Goal: Transaction & Acquisition: Purchase product/service

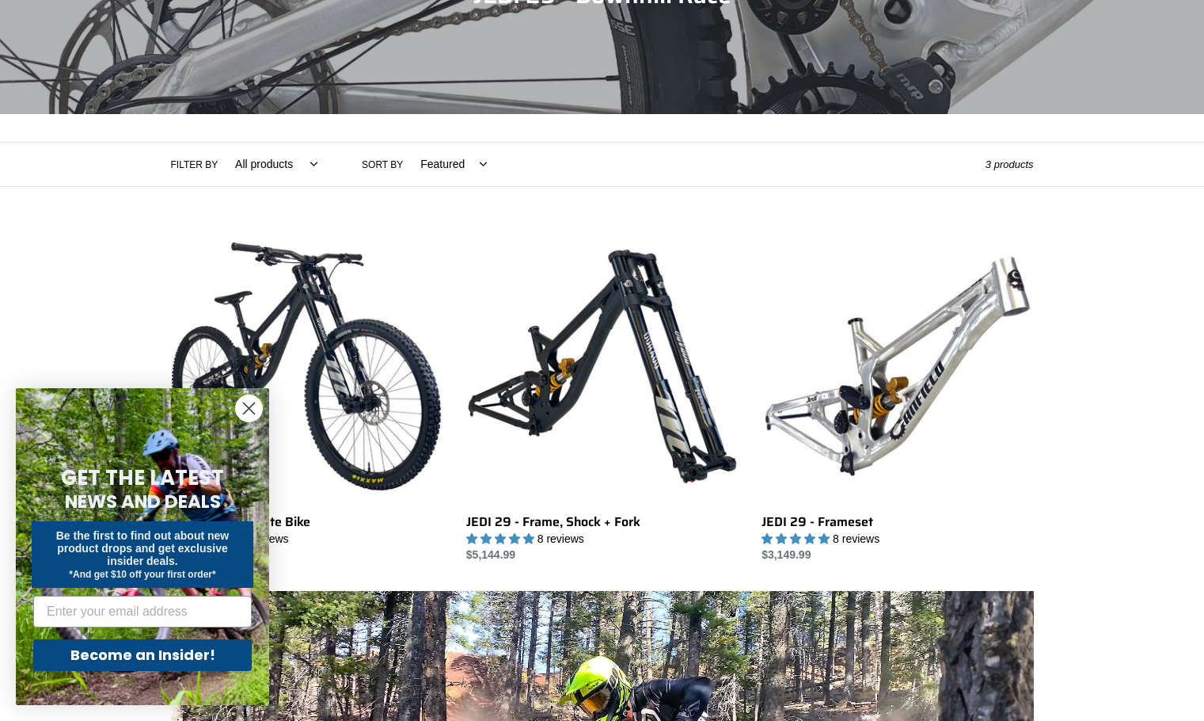
scroll to position [238, 0]
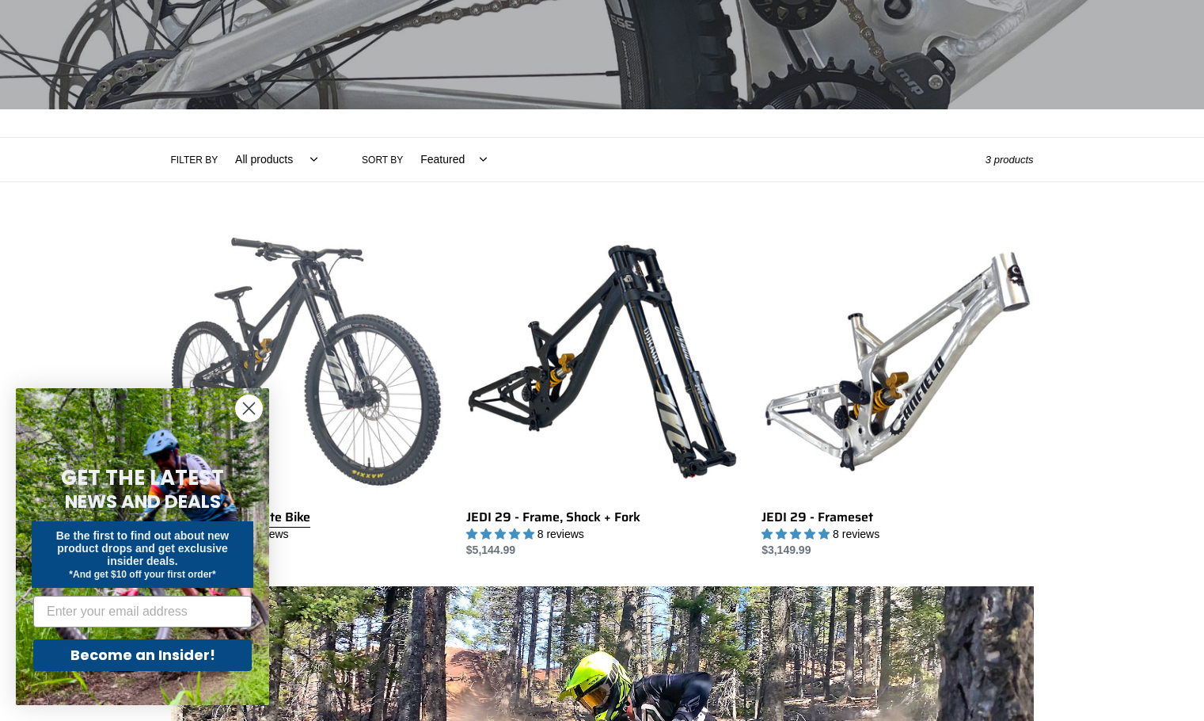
click at [354, 288] on link "JEDI 29 - Complete Bike" at bounding box center [307, 392] width 272 height 333
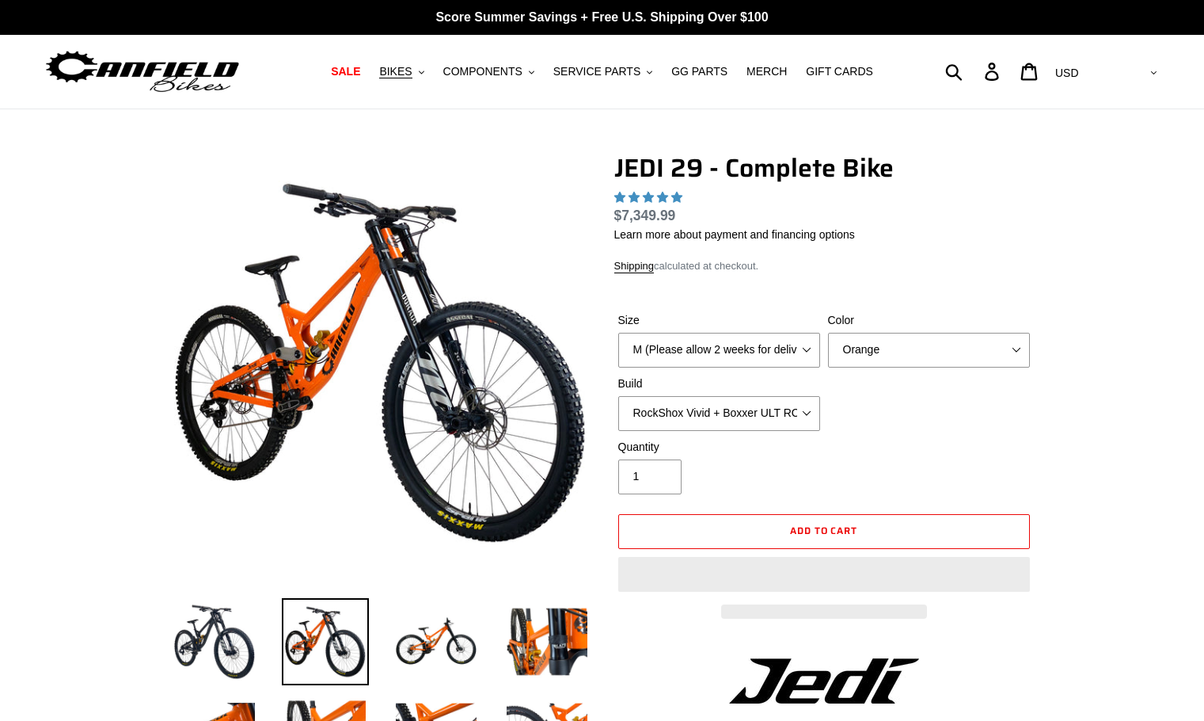
select select "highest-rating"
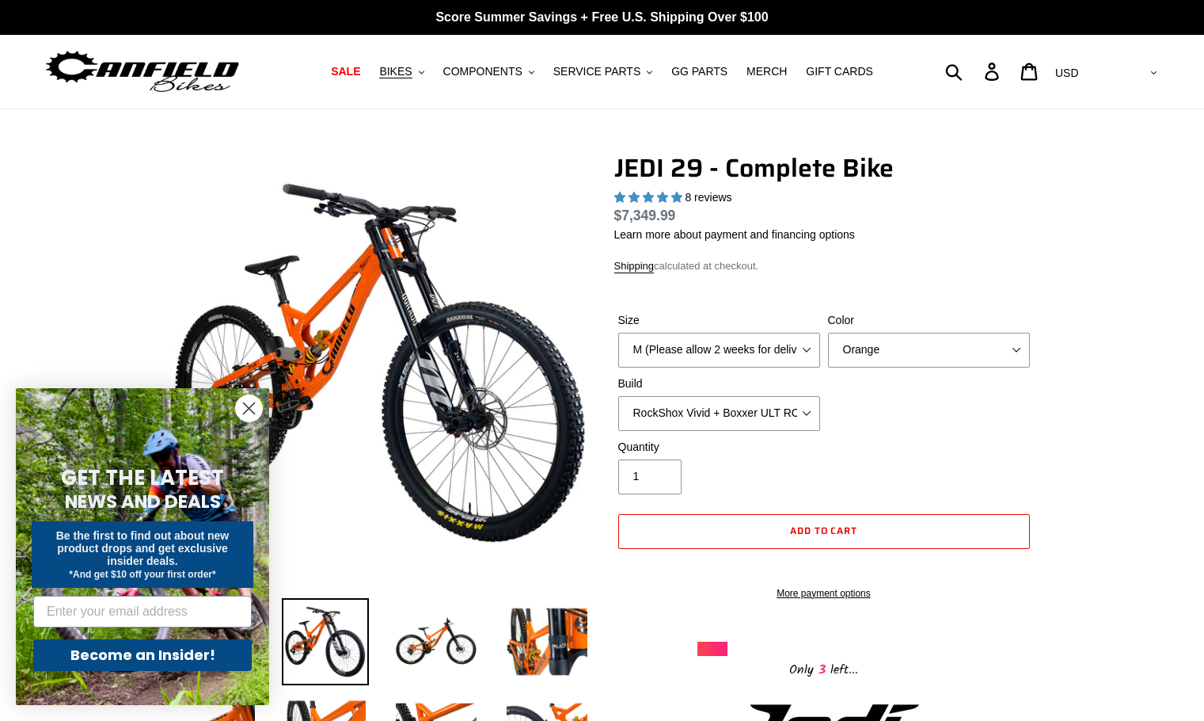
click at [256, 409] on circle "Close dialog" at bounding box center [249, 408] width 26 height 26
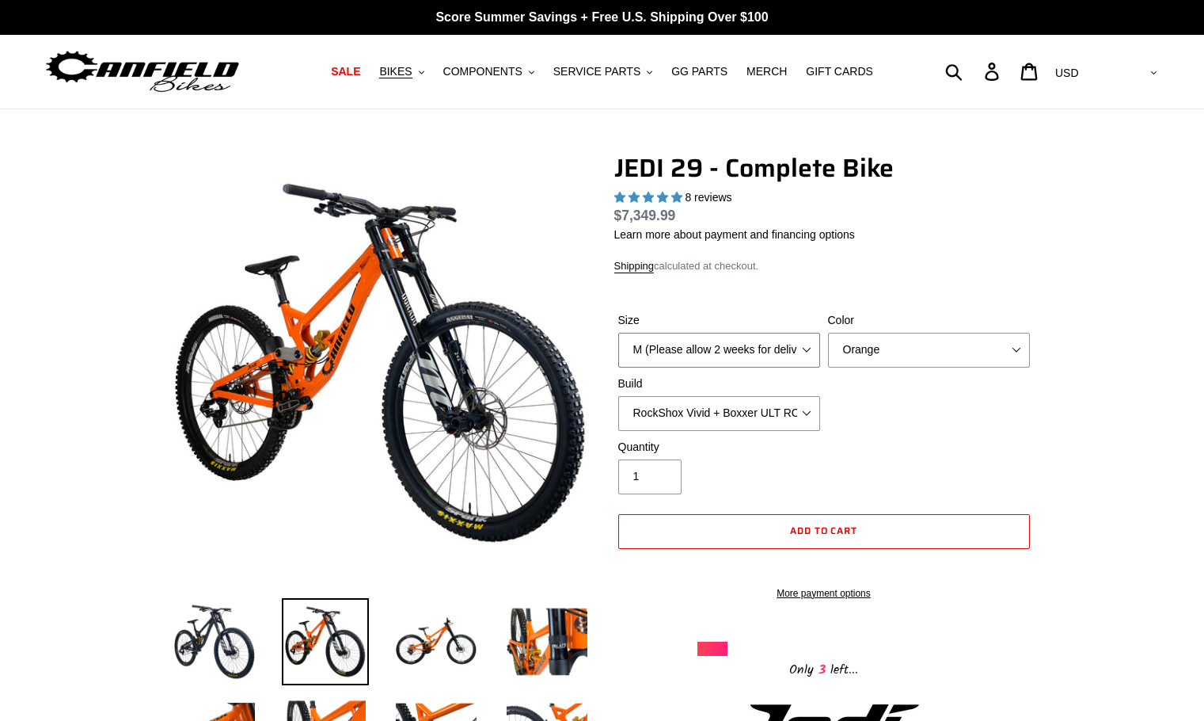
click at [812, 352] on select "M (Please allow 2 weeks for delivery) L (Please allow 2 weeks for delivery) XL …" at bounding box center [719, 350] width 202 height 35
select select "L (Please allow 2 weeks for delivery)"
click at [618, 333] on select "M (Please allow 2 weeks for delivery) L (Please allow 2 weeks for delivery) XL …" at bounding box center [719, 350] width 202 height 35
click at [884, 348] on select "Orange Stealth Black Raw" at bounding box center [929, 350] width 202 height 35
select select "Raw"
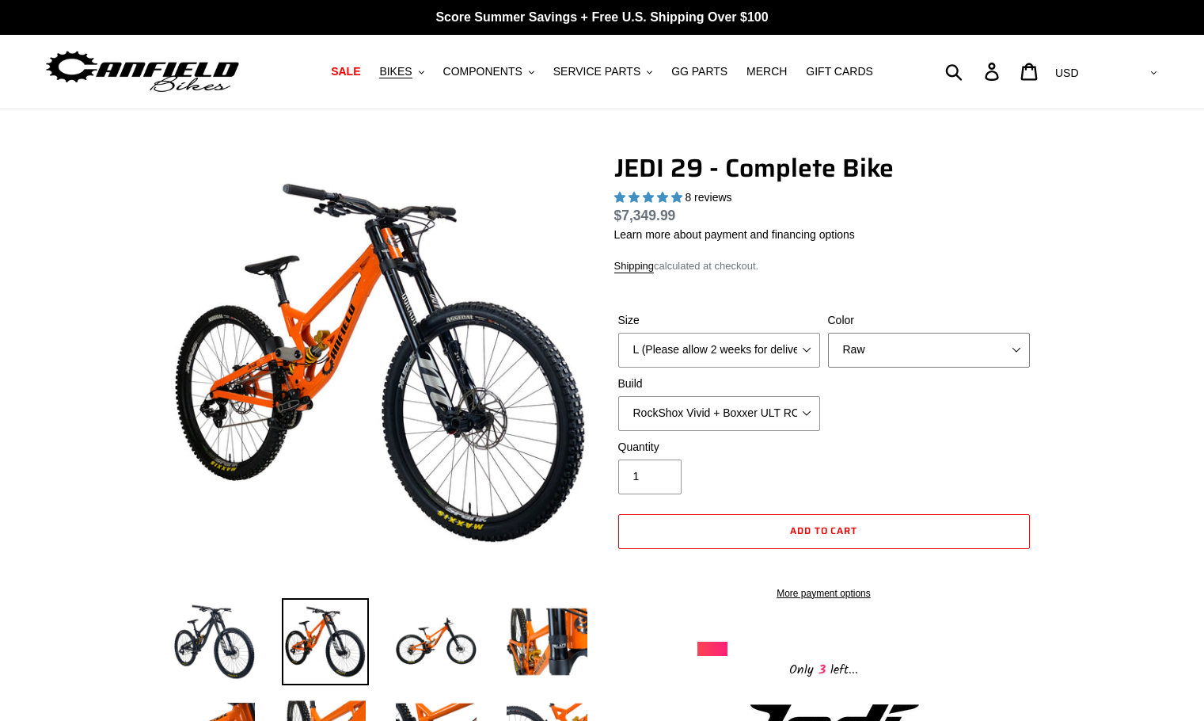
click at [828, 333] on select "Orange Stealth Black Raw" at bounding box center [929, 350] width 202 height 35
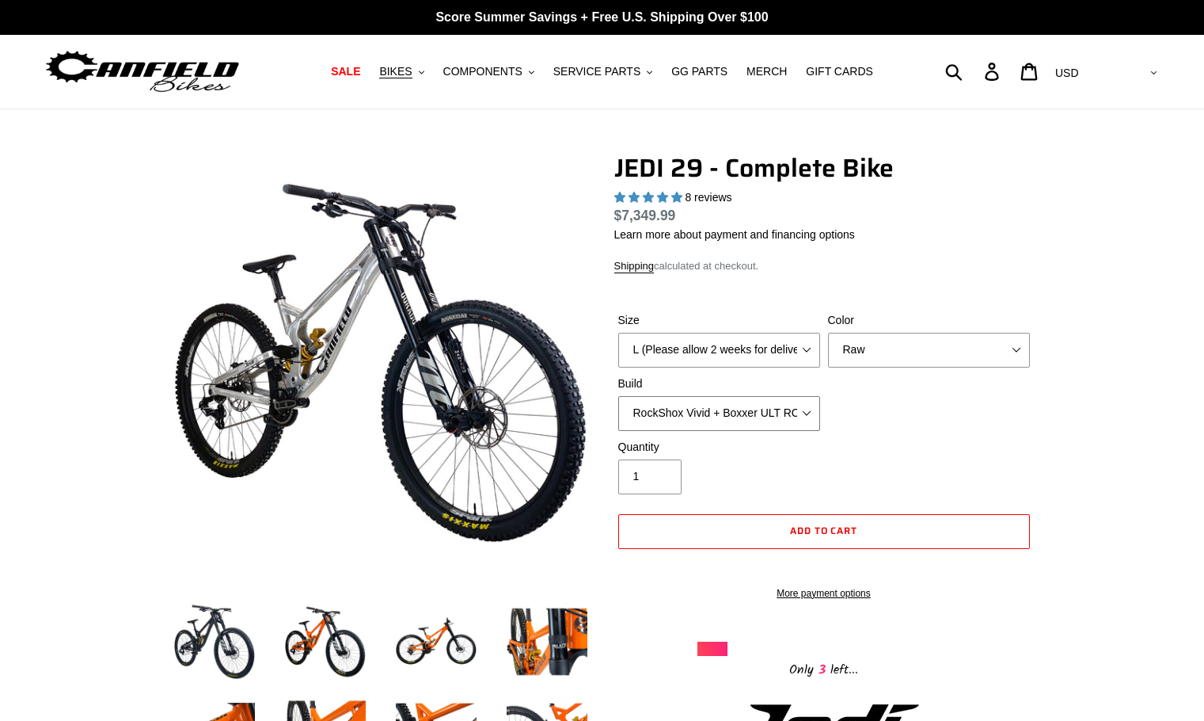
click at [804, 421] on select "RockShox Vivid + Boxxer ULT RC2 C3 200 + SRAM XO RockShox Vivid + Boxxer ULT RC…" at bounding box center [719, 413] width 202 height 35
select select "RockShox Vivid + Boxxer ULT RC2 C3 200 + Shimano"
click at [618, 396] on select "RockShox Vivid + Boxxer ULT RC2 C3 200 + SRAM XO RockShox Vivid + Boxxer ULT RC…" at bounding box center [719, 413] width 202 height 35
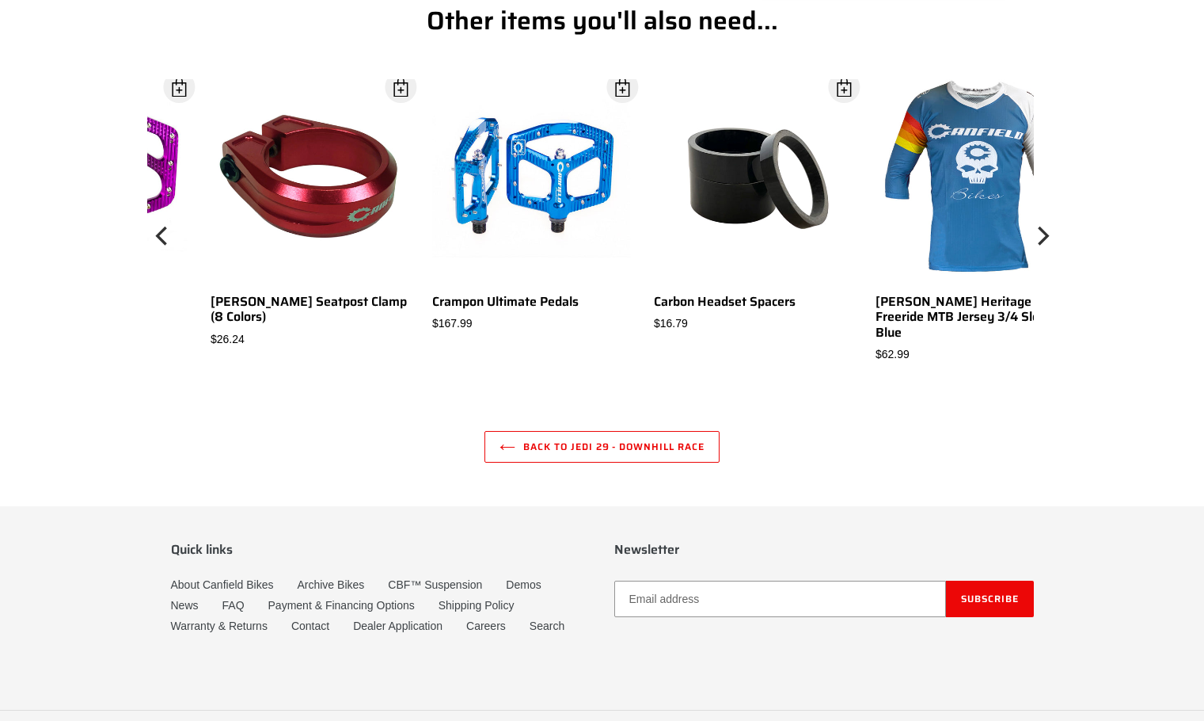
scroll to position [6209, 0]
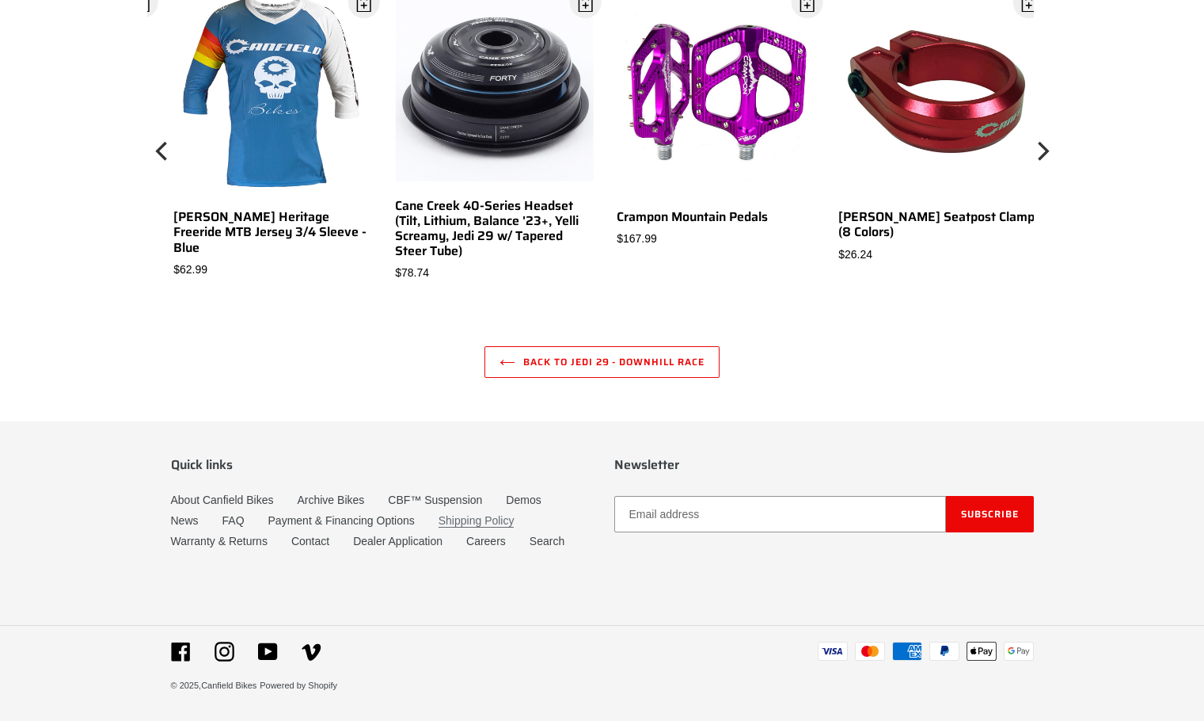
click at [455, 521] on link "Shipping Policy" at bounding box center [477, 520] width 76 height 13
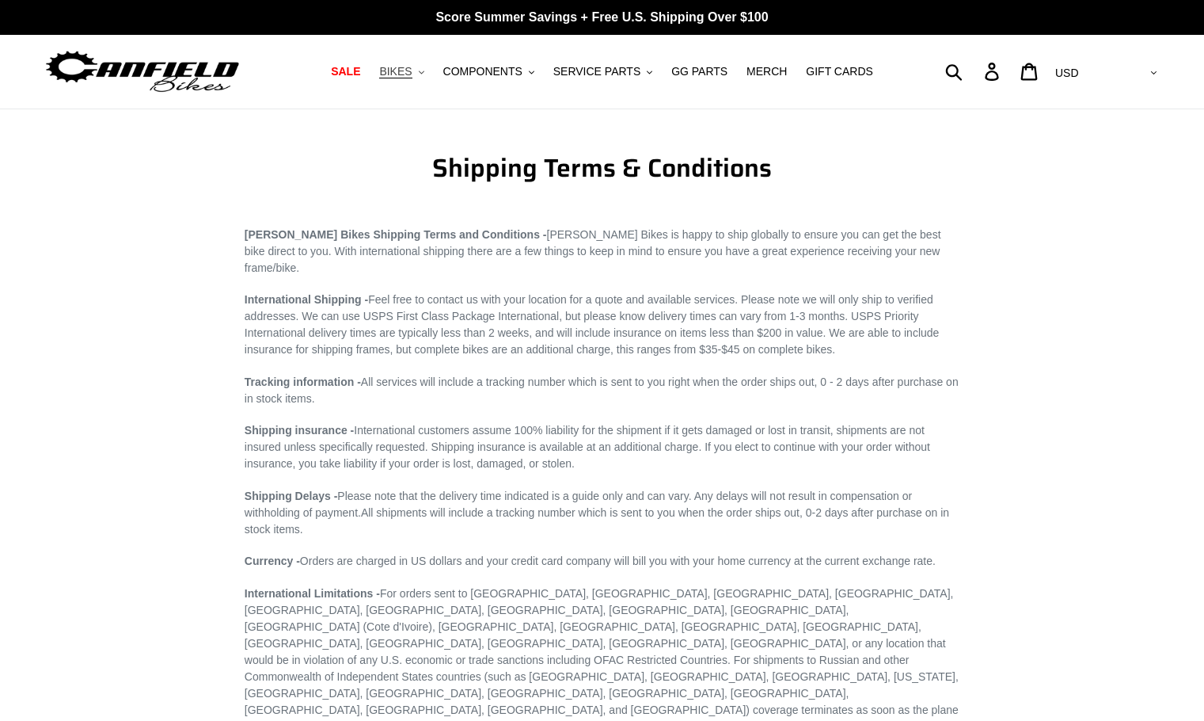
click at [424, 73] on icon "button" at bounding box center [422, 71] width 6 height 3
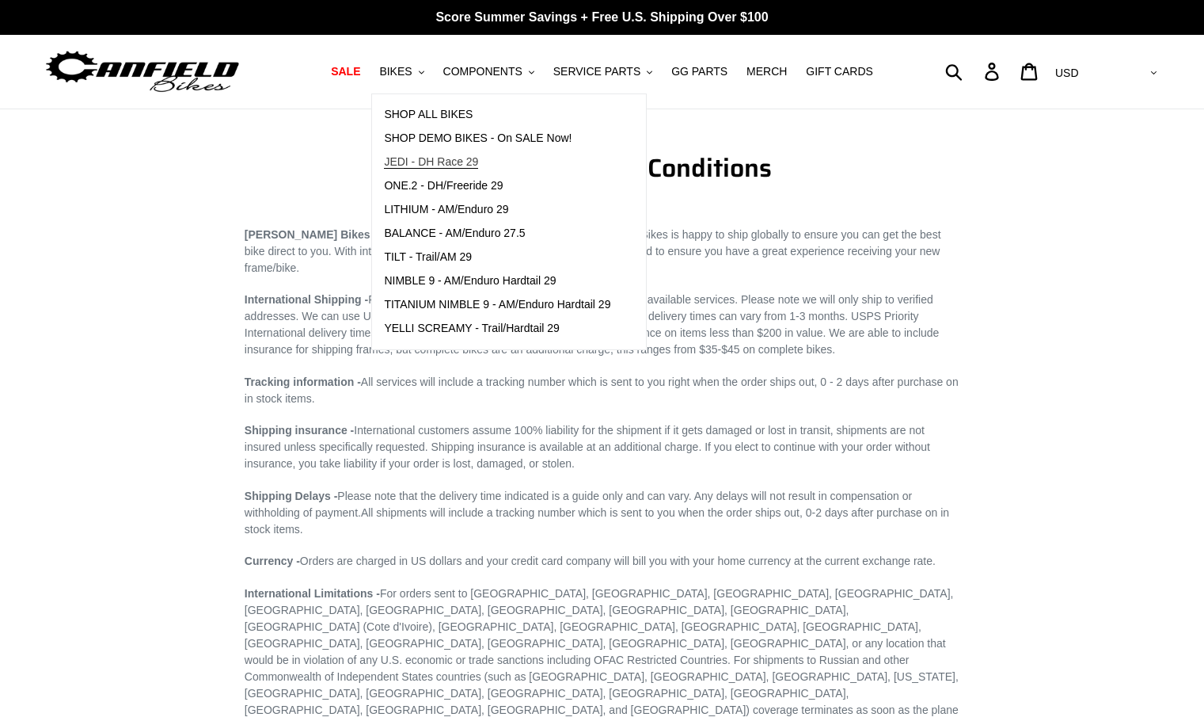
click at [454, 160] on span "JEDI - DH Race 29" at bounding box center [431, 161] width 94 height 13
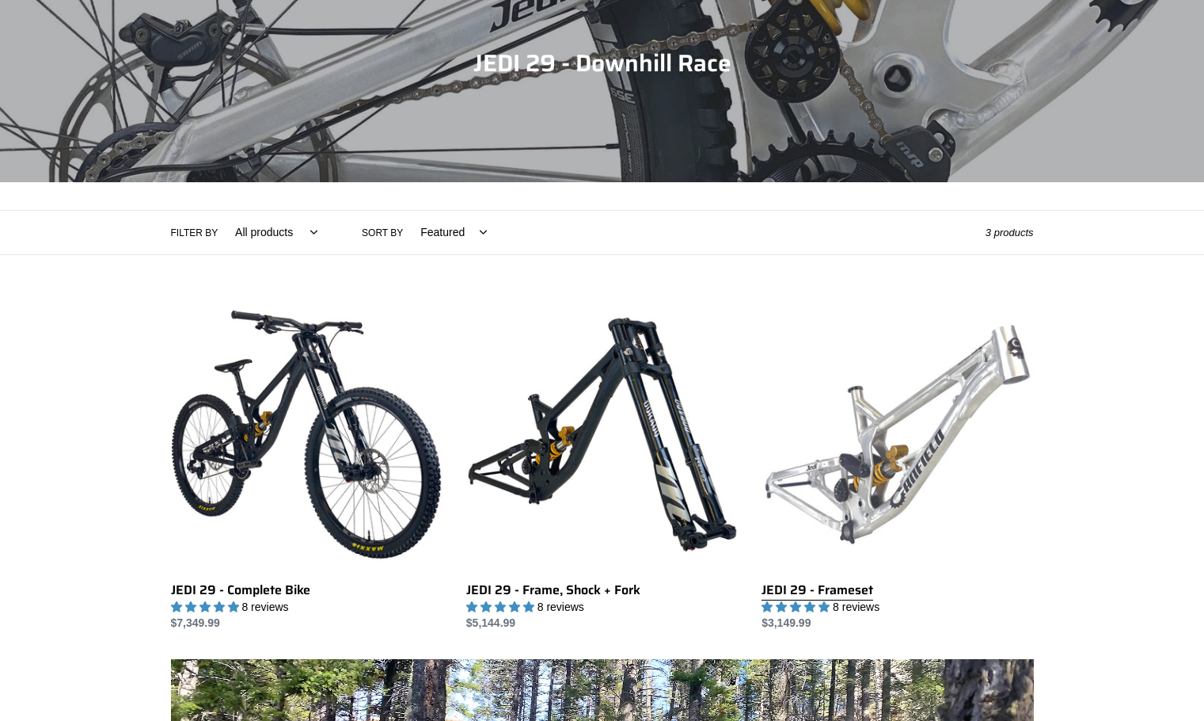
scroll to position [238, 0]
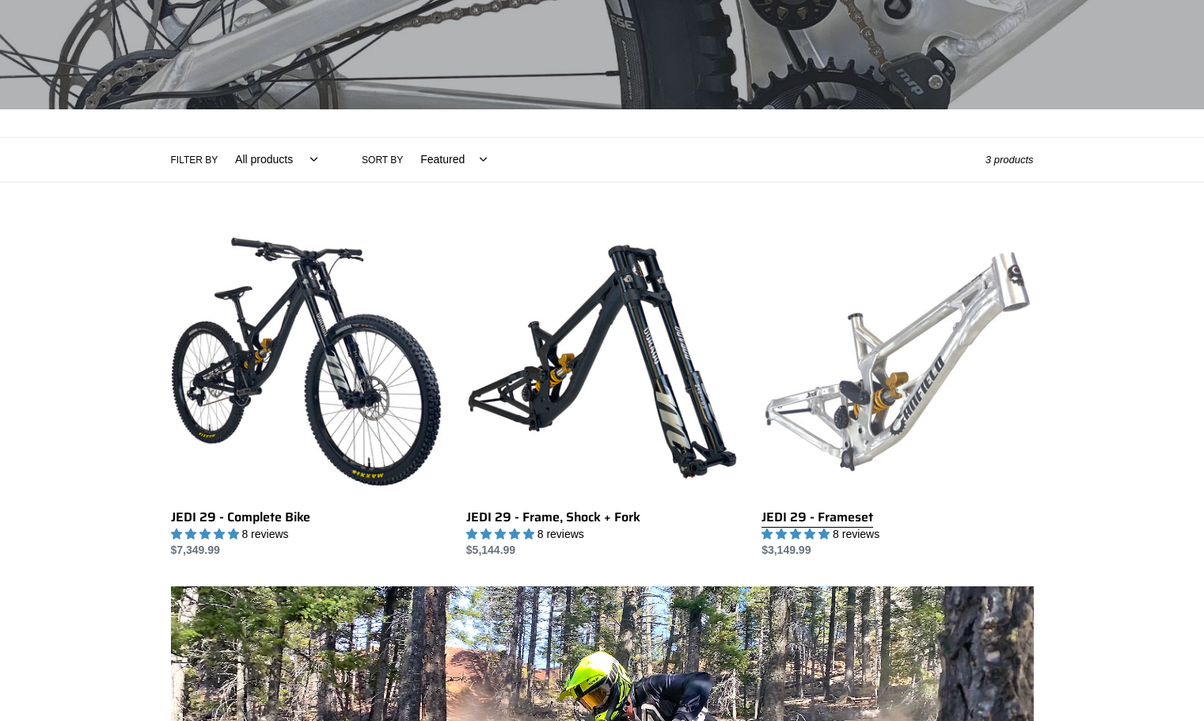
click at [923, 410] on link "JEDI 29 - Frameset" at bounding box center [898, 392] width 272 height 333
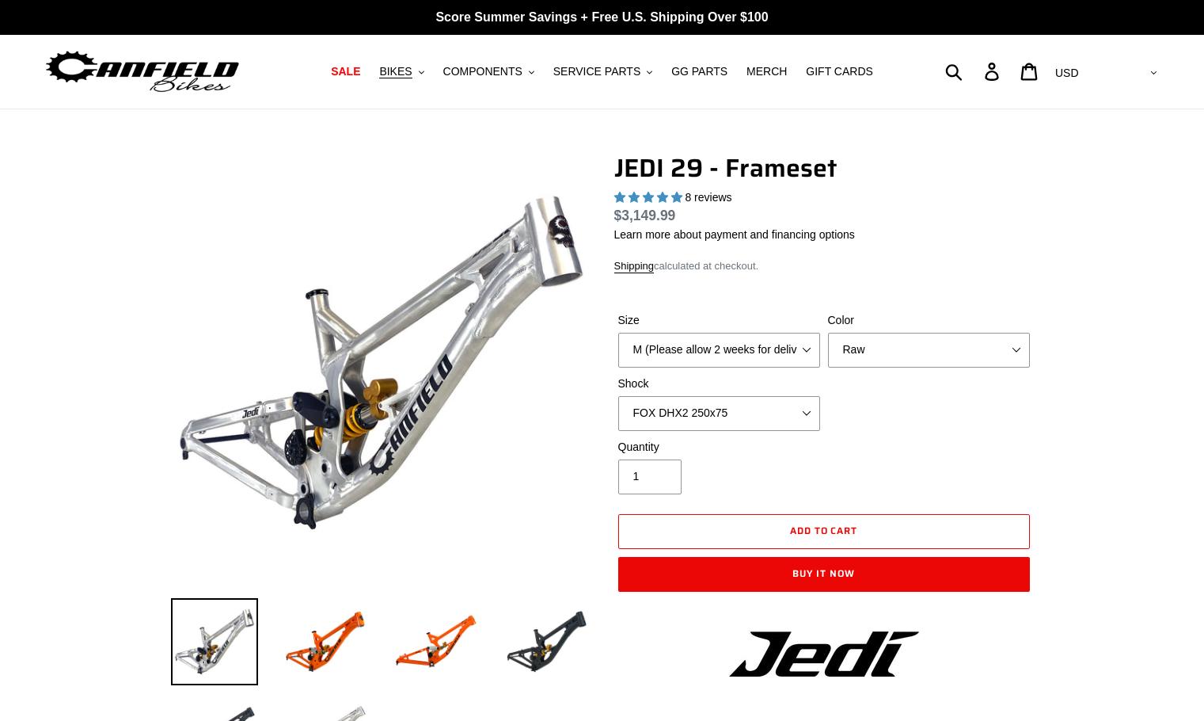
select select "highest-rating"
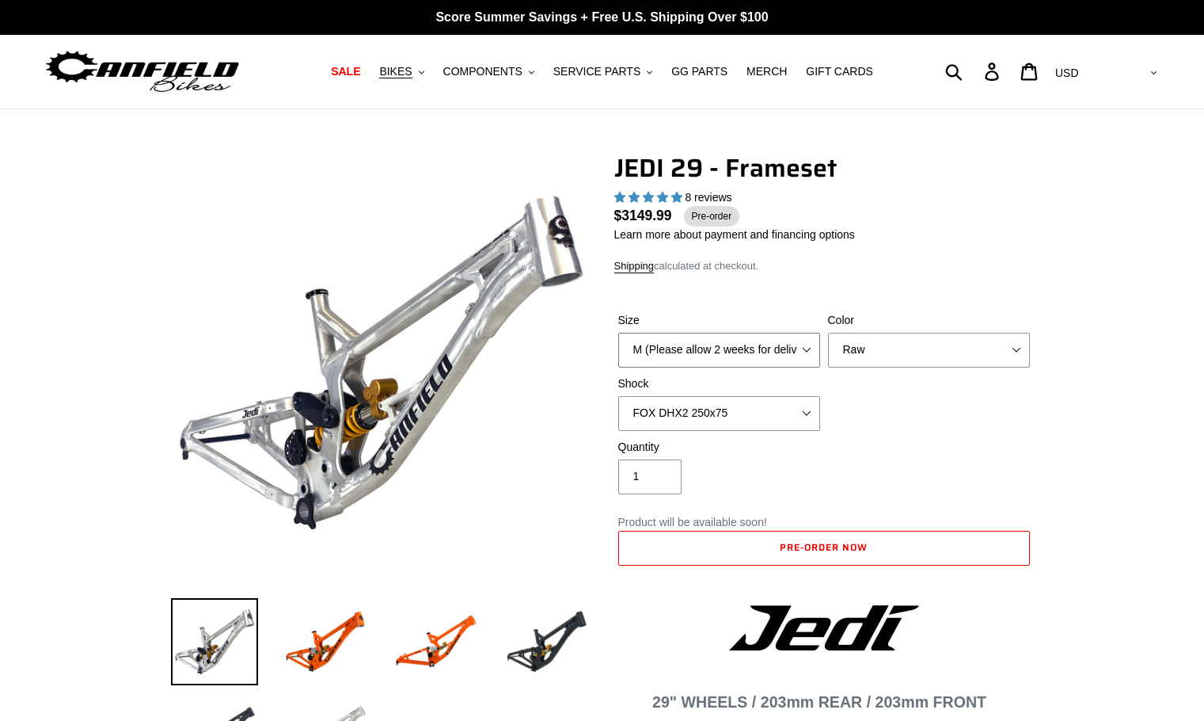
click at [804, 352] on select "M (Please allow 2 weeks for delivery) L (Please allow 2 weeks for delivery) XL" at bounding box center [719, 350] width 202 height 35
select select "L (Please allow 2 weeks for delivery)"
click at [618, 333] on select "M (Please allow 2 weeks for delivery) L (Please allow 2 weeks for delivery) XL" at bounding box center [719, 350] width 202 height 35
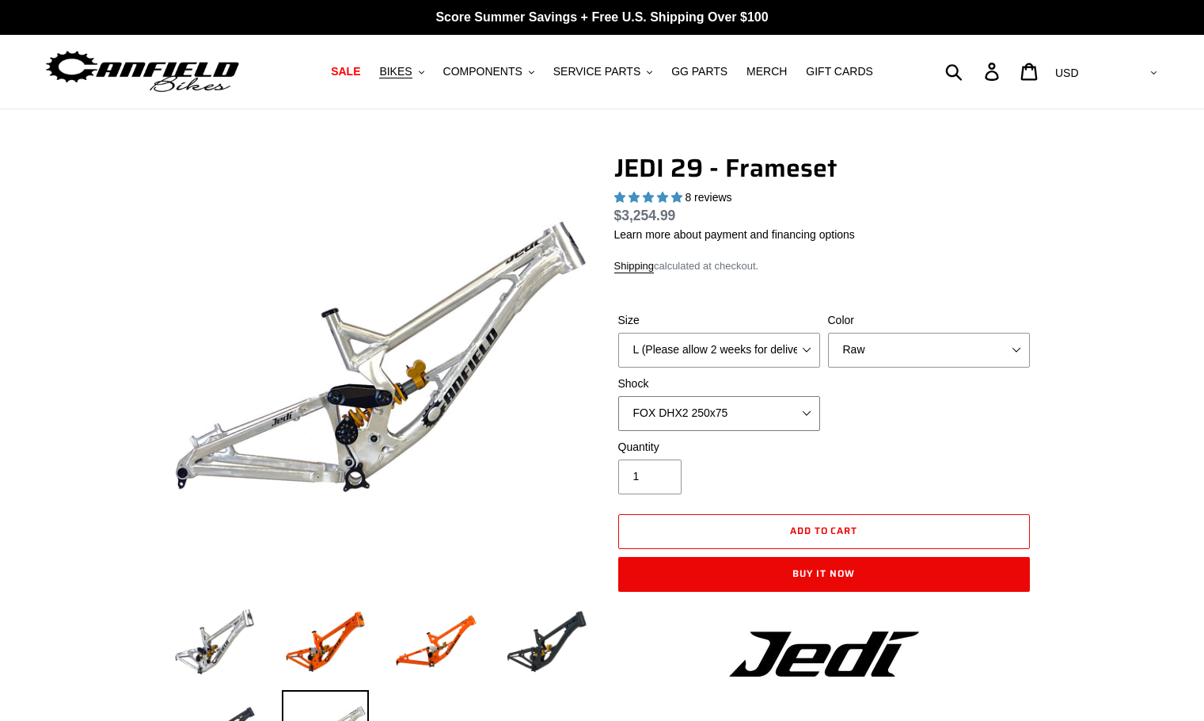
click at [797, 411] on select "No Shock FOX DHX2 250x75 RockShox Vivid Ultimate DH 250x75 EXT e-Storia LOX V3" at bounding box center [719, 413] width 202 height 35
click at [618, 396] on select "No Shock FOX DHX2 250x75 RockShox Vivid Ultimate DH 250x75 EXT e-Storia LOX V3" at bounding box center [719, 413] width 202 height 35
click at [801, 417] on select "No Shock FOX DHX2 250x75 RockShox Vivid Ultimate DH 250x75 EXT e-Storia LOX V3" at bounding box center [719, 413] width 202 height 35
select select "No Shock"
click at [618, 396] on select "No Shock FOX DHX2 250x75 RockShox Vivid Ultimate DH 250x75 EXT e-Storia LOX V3" at bounding box center [719, 413] width 202 height 35
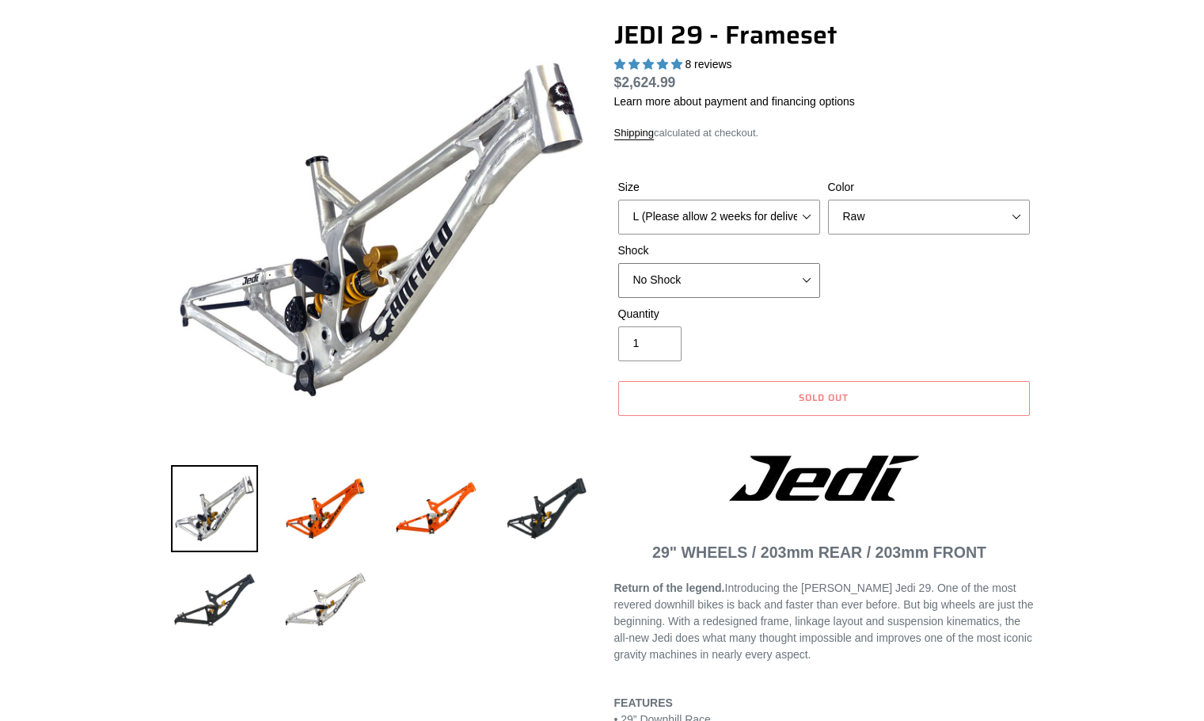
scroll to position [238, 0]
